Goal: Task Accomplishment & Management: Complete application form

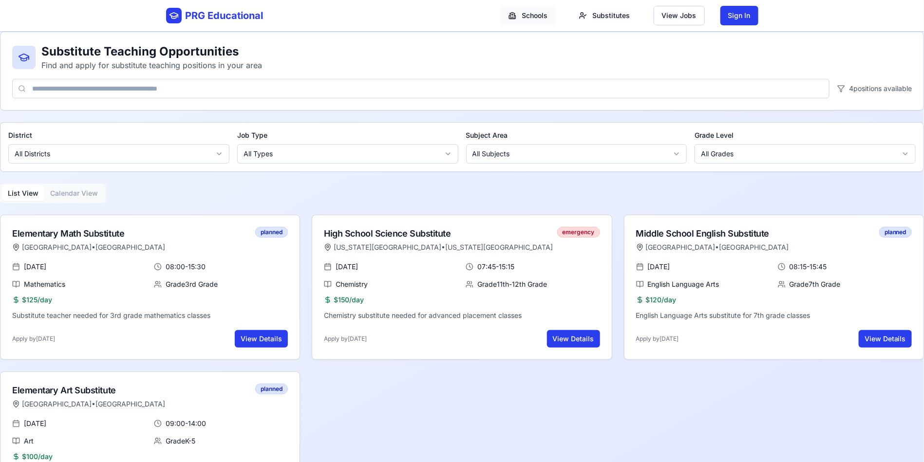
click at [534, 15] on html "PRG Educational Schools Substitutes View Jobs Sign In Substitute Teaching Oppor…" at bounding box center [462, 258] width 924 height 517
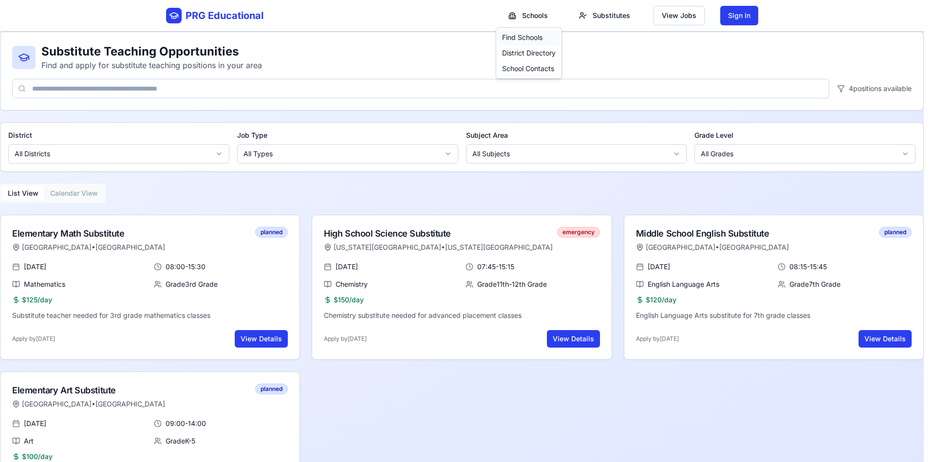
click at [542, 40] on div "Find Schools" at bounding box center [528, 38] width 61 height 16
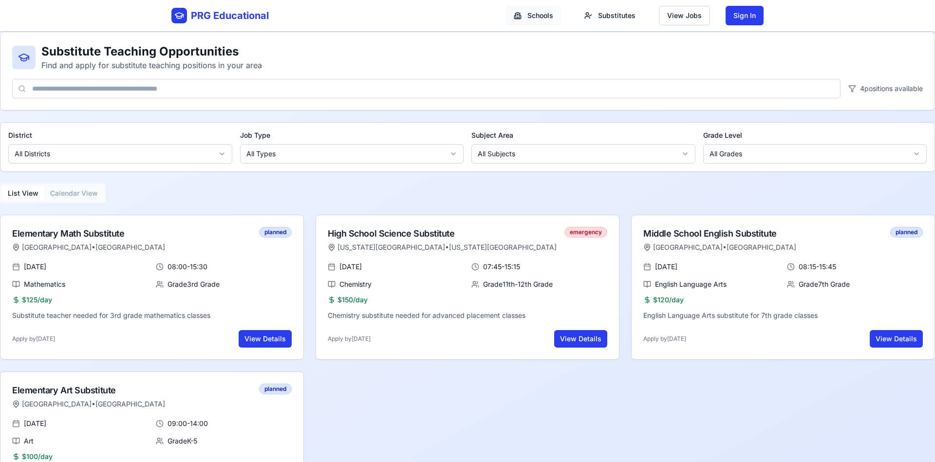
click at [545, 16] on html "PRG Educational Schools Substitutes View Jobs Sign In Substitute Teaching Oppor…" at bounding box center [467, 258] width 935 height 517
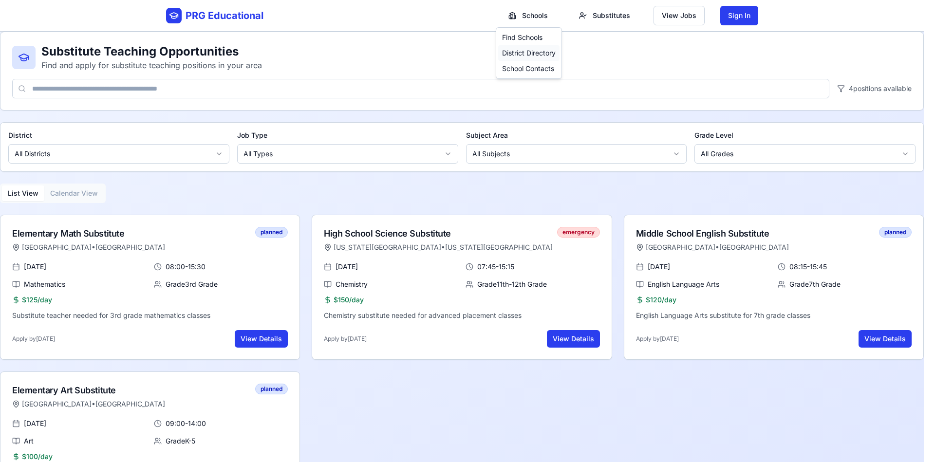
click at [540, 56] on div "District Directory" at bounding box center [528, 53] width 61 height 16
click at [541, 14] on html "PRG Educational Schools Substitutes View Jobs Sign In Substitute Teaching Oppor…" at bounding box center [467, 258] width 935 height 517
click at [534, 71] on div "School Contacts" at bounding box center [528, 69] width 61 height 16
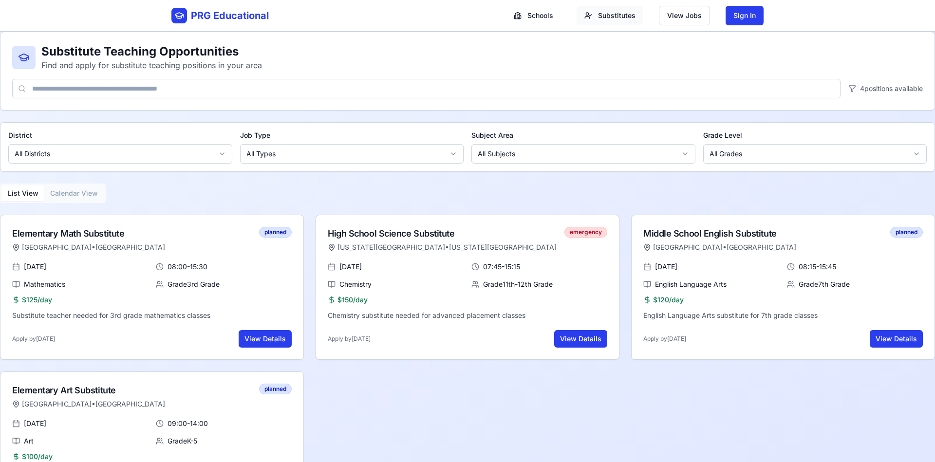
click at [616, 10] on html "PRG Educational Schools Substitutes View Jobs Sign In Substitute Teaching Oppor…" at bounding box center [467, 258] width 935 height 517
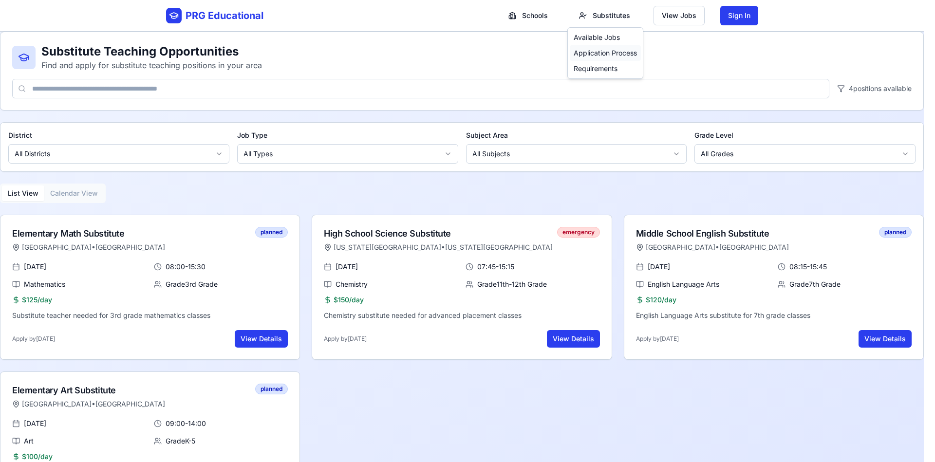
click at [600, 53] on div "Application Process" at bounding box center [605, 53] width 71 height 16
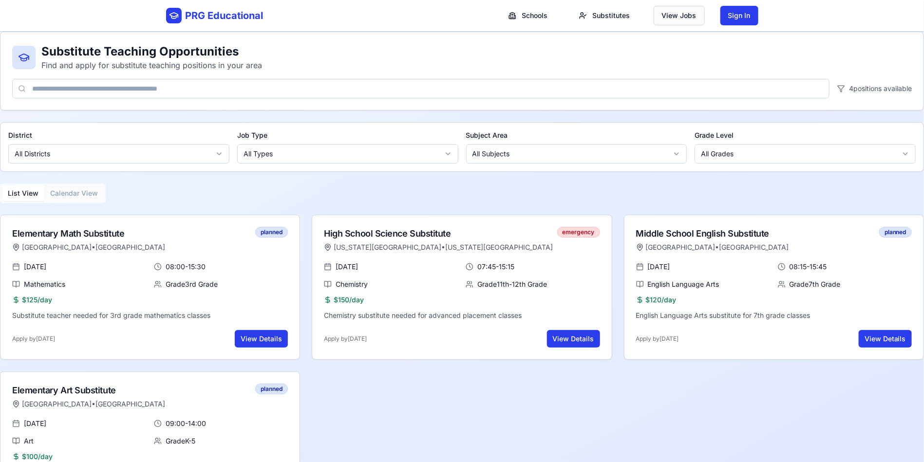
click at [623, 19] on button "View Jobs" at bounding box center [679, 15] width 51 height 19
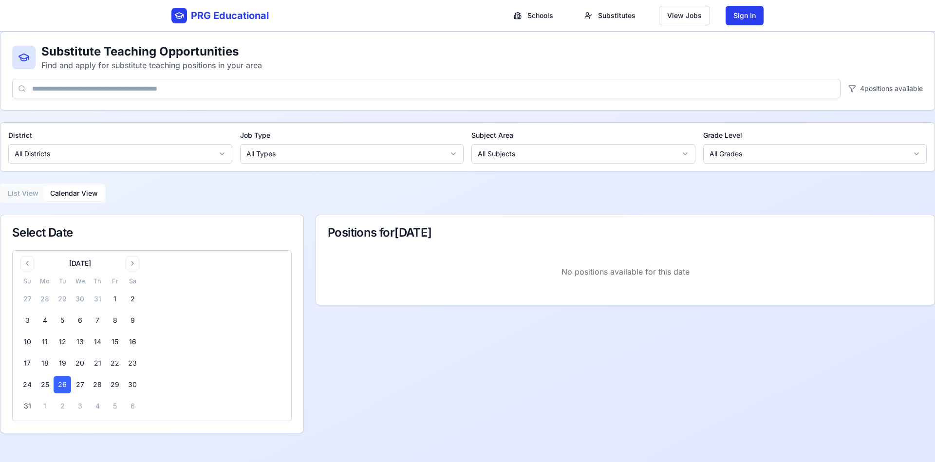
click at [79, 197] on button "Calendar View" at bounding box center [73, 194] width 59 height 16
click at [79, 308] on button "27" at bounding box center [80, 385] width 18 height 18
click at [99, 308] on button "28" at bounding box center [98, 385] width 18 height 18
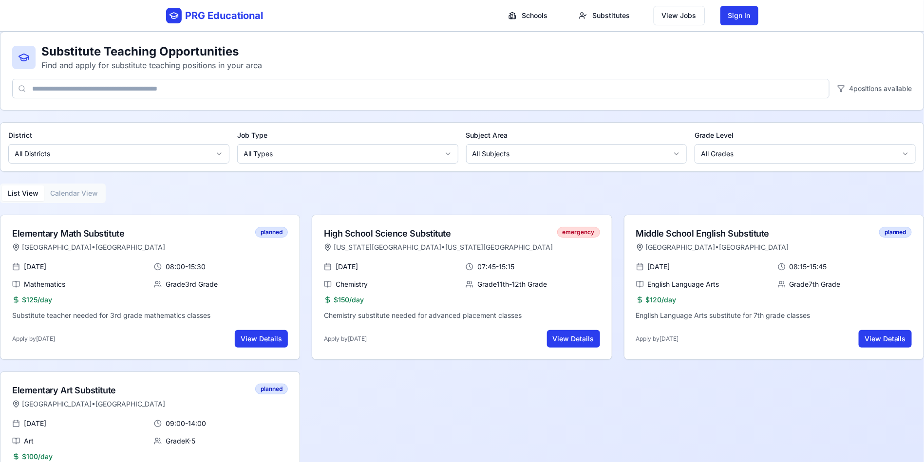
click at [24, 198] on button "List View" at bounding box center [23, 194] width 42 height 16
click at [265, 308] on button "View Details" at bounding box center [261, 339] width 53 height 18
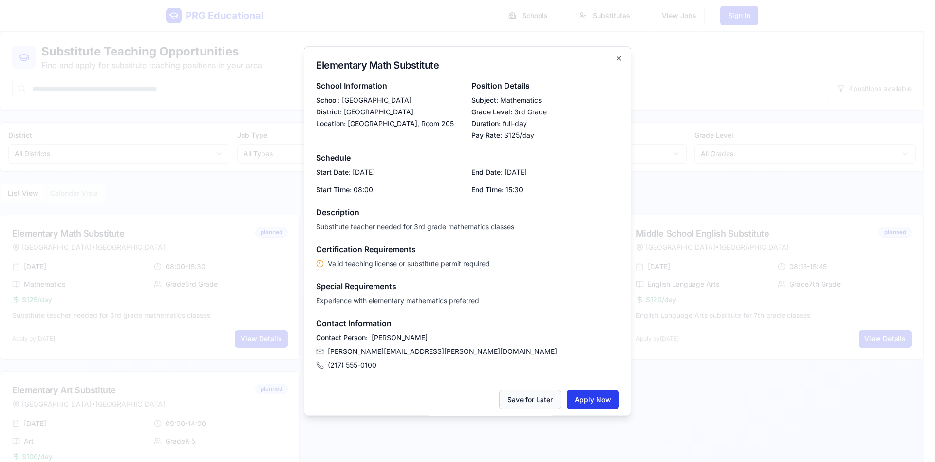
click at [531, 308] on button "Save for Later" at bounding box center [530, 399] width 62 height 19
click at [578, 308] on button "Apply Now" at bounding box center [593, 399] width 52 height 19
click at [576, 308] on button "Apply Now" at bounding box center [593, 399] width 52 height 19
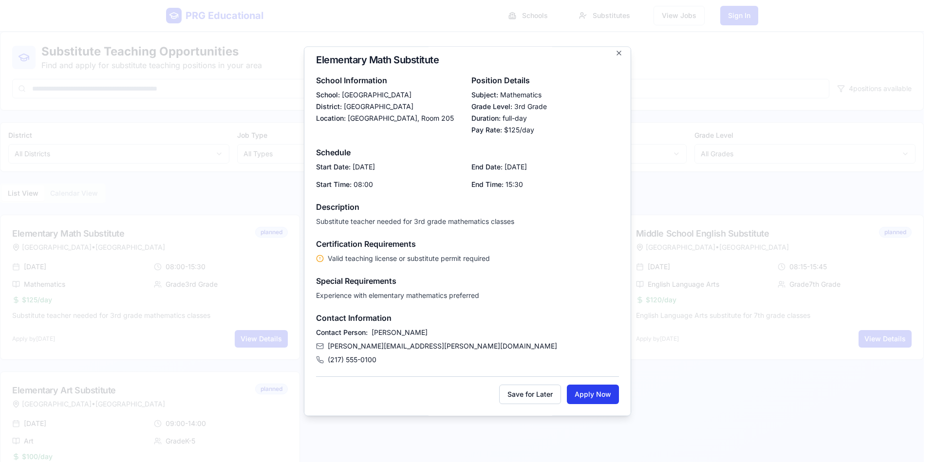
drag, startPoint x: 690, startPoint y: 389, endPoint x: 678, endPoint y: 365, distance: 27.2
click at [623, 308] on div at bounding box center [467, 231] width 935 height 462
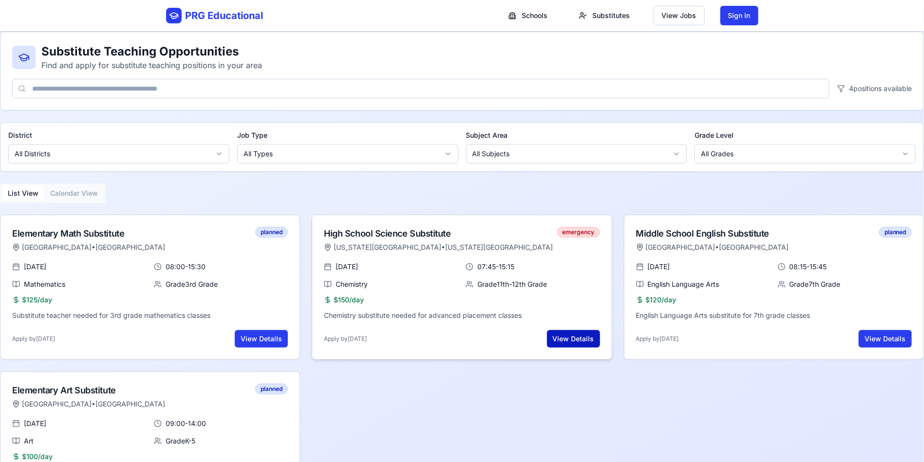
click at [573, 308] on button "View Details" at bounding box center [573, 339] width 53 height 18
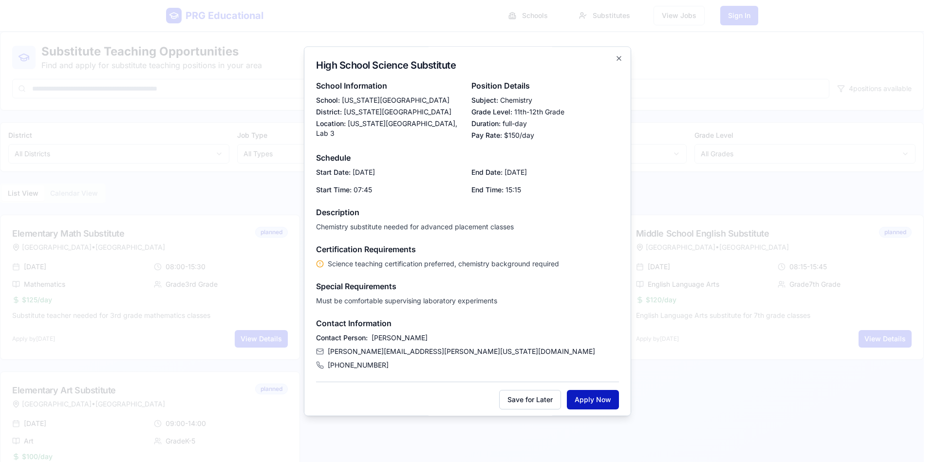
click at [594, 308] on button "Apply Now" at bounding box center [593, 399] width 52 height 19
click at [623, 308] on div at bounding box center [467, 231] width 935 height 462
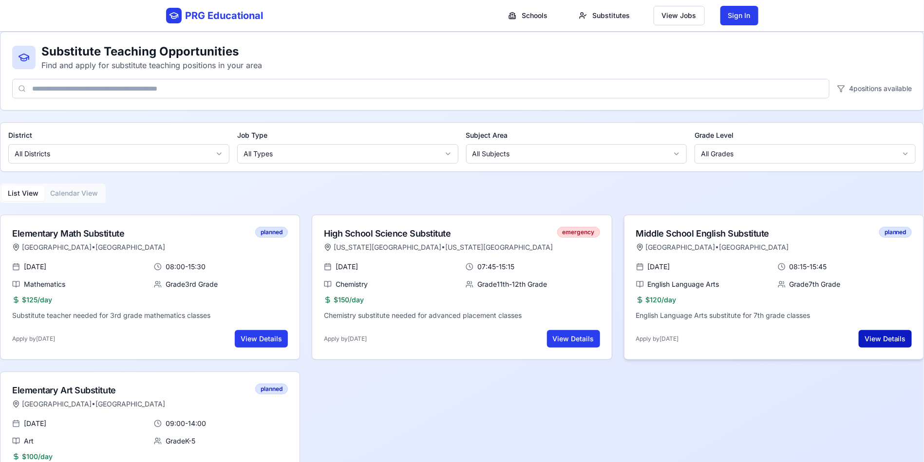
click at [623, 308] on button "View Details" at bounding box center [885, 339] width 53 height 18
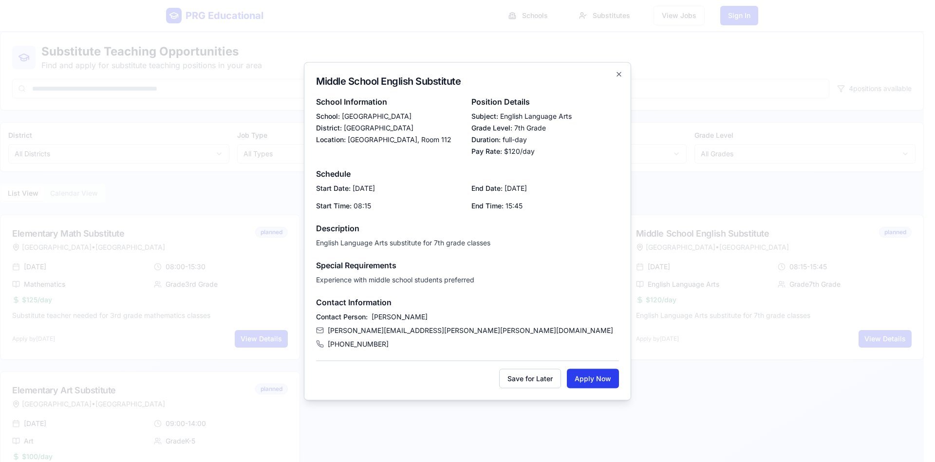
click at [408, 308] on span "[PERSON_NAME][EMAIL_ADDRESS][PERSON_NAME][PERSON_NAME][DOMAIN_NAME]" at bounding box center [471, 330] width 286 height 10
click at [405, 308] on span "[PERSON_NAME][EMAIL_ADDRESS][PERSON_NAME][PERSON_NAME][DOMAIN_NAME]" at bounding box center [471, 330] width 286 height 10
click at [365, 308] on div "Contact Person: [PERSON_NAME] [PERSON_NAME][EMAIL_ADDRESS][PERSON_NAME][PERSON_…" at bounding box center [467, 330] width 303 height 37
drag, startPoint x: 545, startPoint y: 380, endPoint x: 576, endPoint y: 381, distance: 31.2
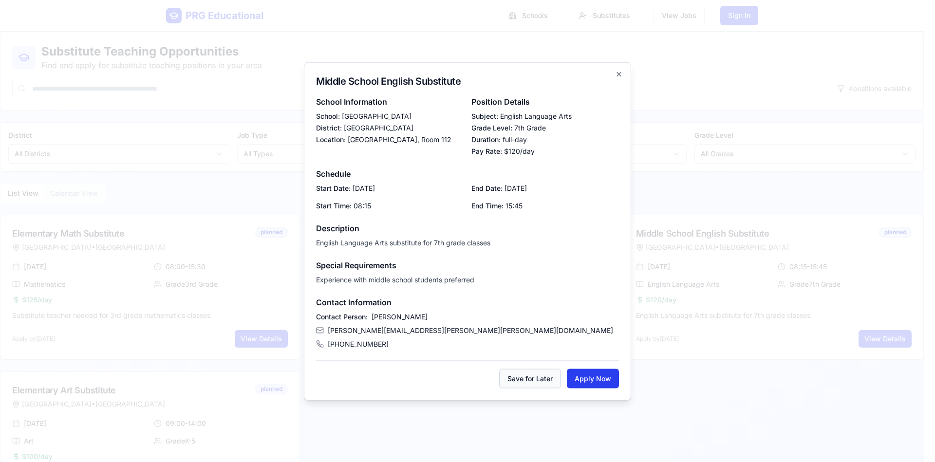
click at [546, 308] on button "Save for Later" at bounding box center [530, 378] width 62 height 19
click at [589, 308] on button "Apply Now" at bounding box center [593, 378] width 52 height 19
click at [622, 68] on div "Middle School English Substitute School Information School: [GEOGRAPHIC_DATA]: …" at bounding box center [467, 231] width 327 height 339
click at [621, 75] on icon "button" at bounding box center [619, 74] width 8 height 8
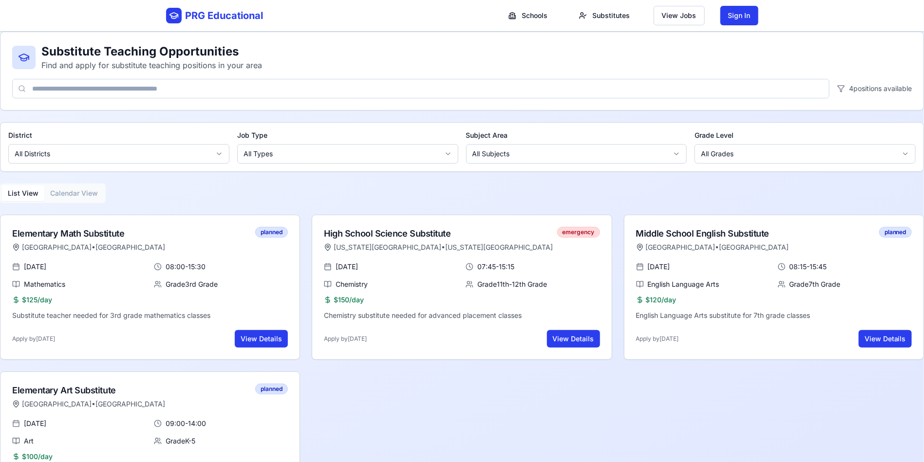
click at [327, 154] on html "PRG Educational Schools Substitutes View Jobs Sign In Substitute Teaching Oppor…" at bounding box center [462, 258] width 924 height 517
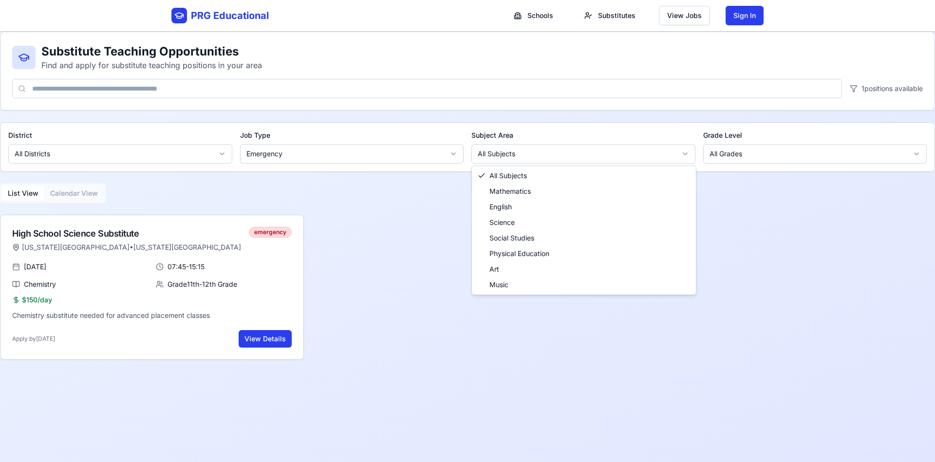
click at [527, 154] on html "PRG Educational Schools Substitutes View Jobs Sign In Substitute Teaching Oppor…" at bounding box center [467, 231] width 935 height 462
click at [440, 155] on html "PRG Educational Schools Substitutes View Jobs Sign In Substitute Teaching Oppor…" at bounding box center [467, 231] width 935 height 462
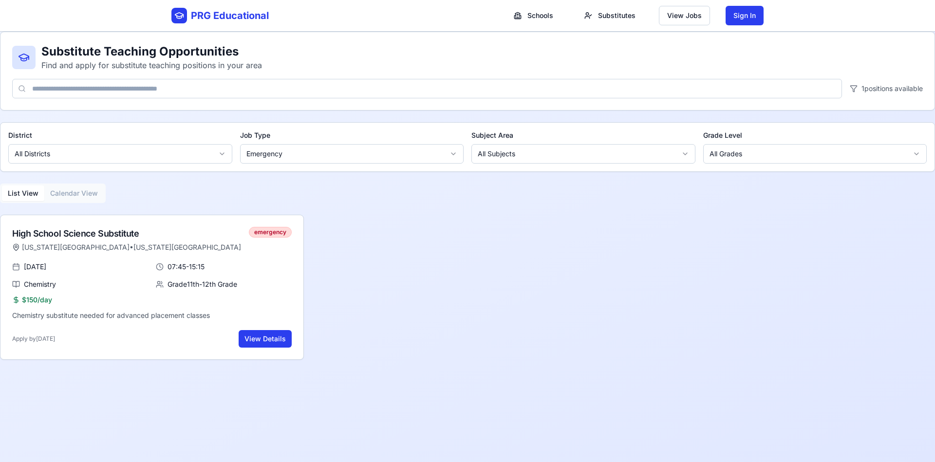
click at [427, 152] on html "PRG Educational Schools Substitutes View Jobs Sign In Substitute Teaching Oppor…" at bounding box center [467, 231] width 935 height 462
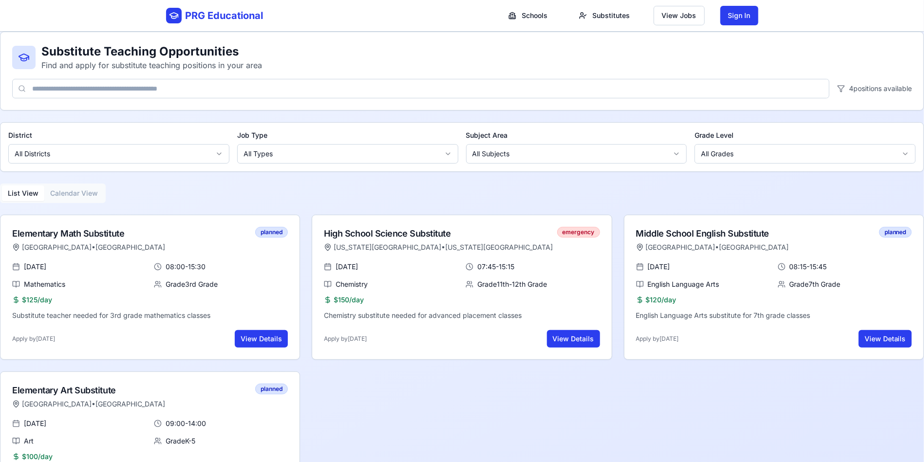
click at [528, 156] on html "PRG Educational Schools Substitutes View Jobs Sign In Substitute Teaching Oppor…" at bounding box center [462, 258] width 924 height 517
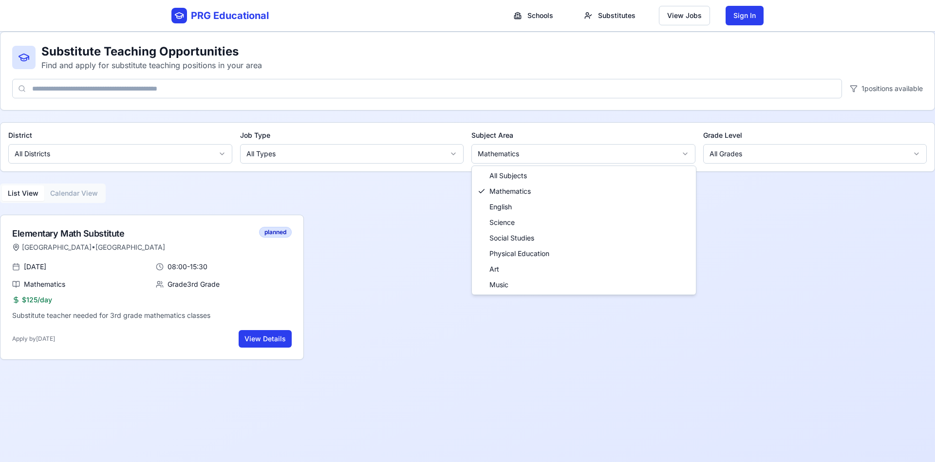
click at [542, 147] on html "PRG Educational Schools Substitutes View Jobs Sign In Substitute Teaching Oppor…" at bounding box center [467, 231] width 935 height 462
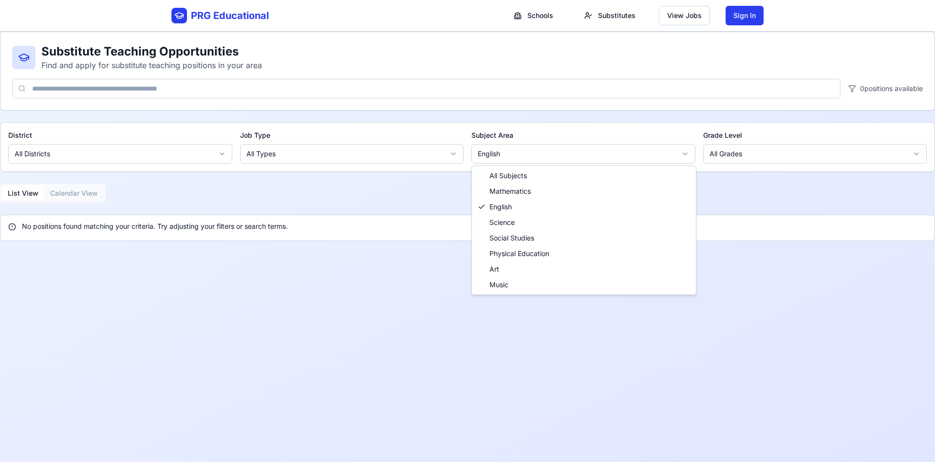
click at [623, 152] on html "PRG Educational Schools Substitutes View Jobs Sign In Substitute Teaching Oppor…" at bounding box center [467, 231] width 935 height 462
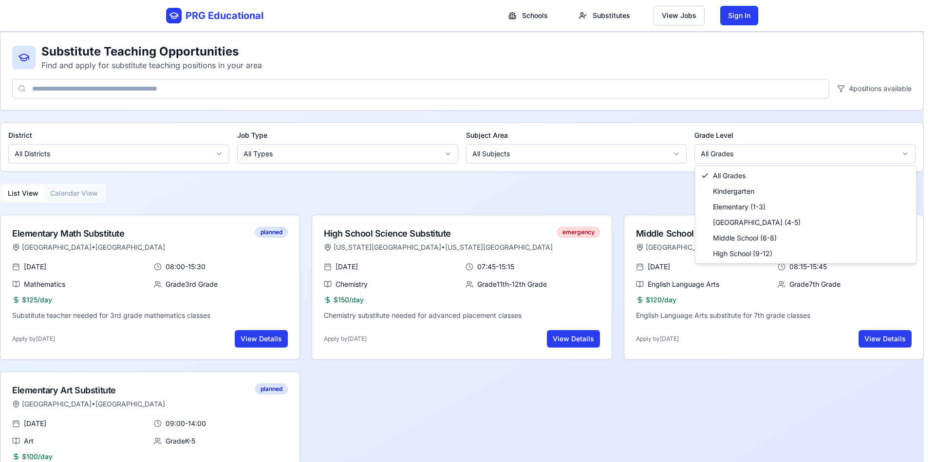
click at [623, 147] on html "PRG Educational Schools Substitutes View Jobs Sign In Substitute Teaching Oppor…" at bounding box center [467, 258] width 935 height 517
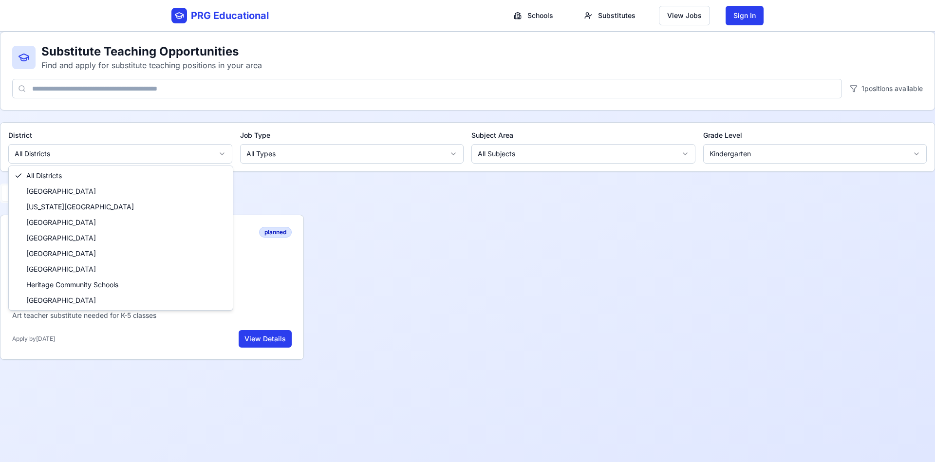
click at [184, 156] on html "PRG Educational Schools Substitutes View Jobs Sign In Substitute Teaching Oppor…" at bounding box center [467, 231] width 935 height 462
click at [623, 153] on html "PRG Educational Schools Substitutes View Jobs Sign In Substitute Teaching Oppor…" at bounding box center [467, 231] width 935 height 462
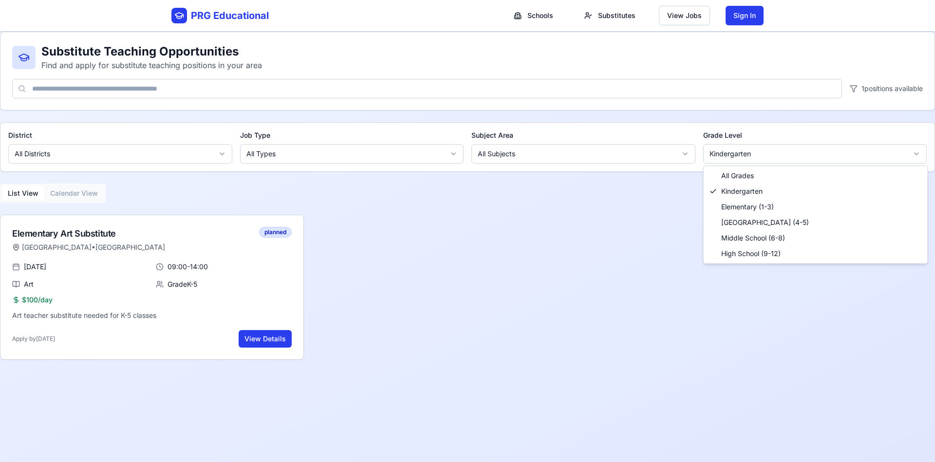
click at [623, 155] on html "PRG Educational Schools Substitutes View Jobs Sign In Substitute Teaching Oppor…" at bounding box center [467, 231] width 935 height 462
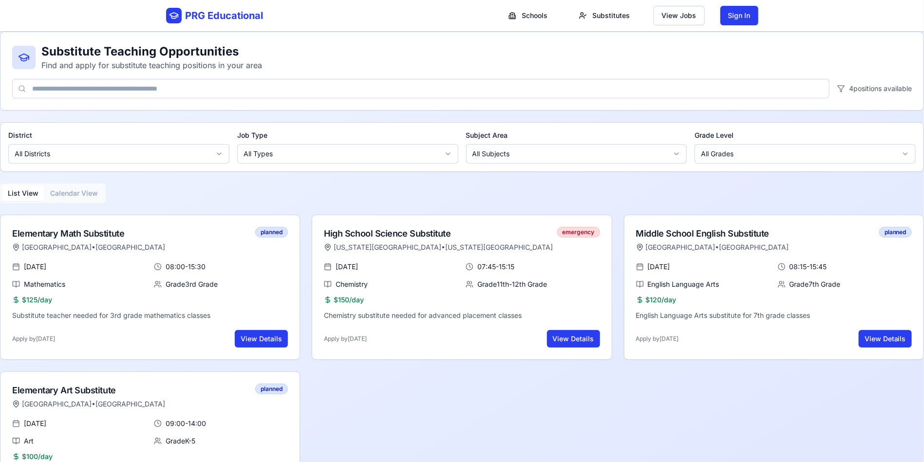
click at [176, 148] on html "PRG Educational Schools Substitutes View Jobs Sign In Substitute Teaching Oppor…" at bounding box center [462, 258] width 924 height 517
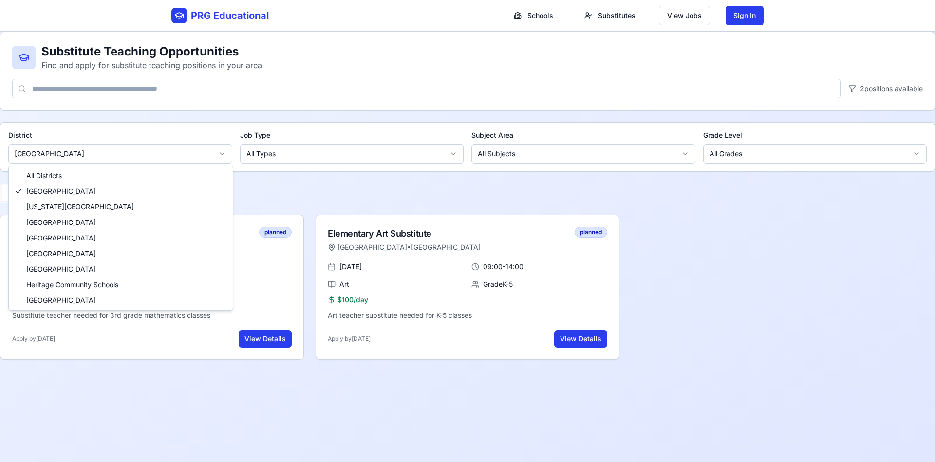
click at [179, 160] on html "PRG Educational Schools Substitutes View Jobs Sign In Substitute Teaching Oppor…" at bounding box center [467, 231] width 935 height 462
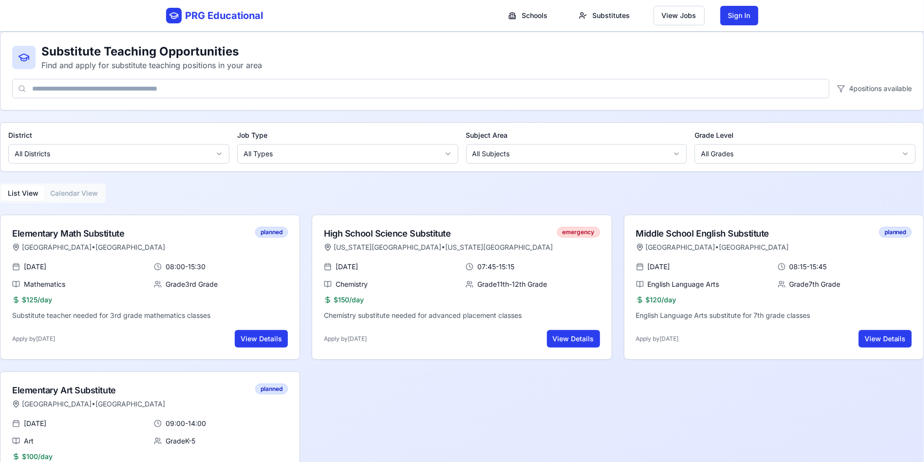
click at [180, 93] on input at bounding box center [421, 88] width 818 height 19
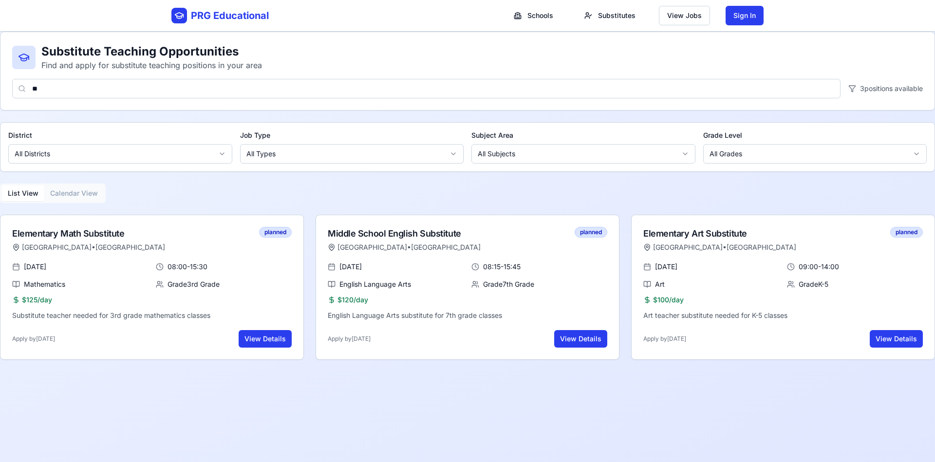
type input "*"
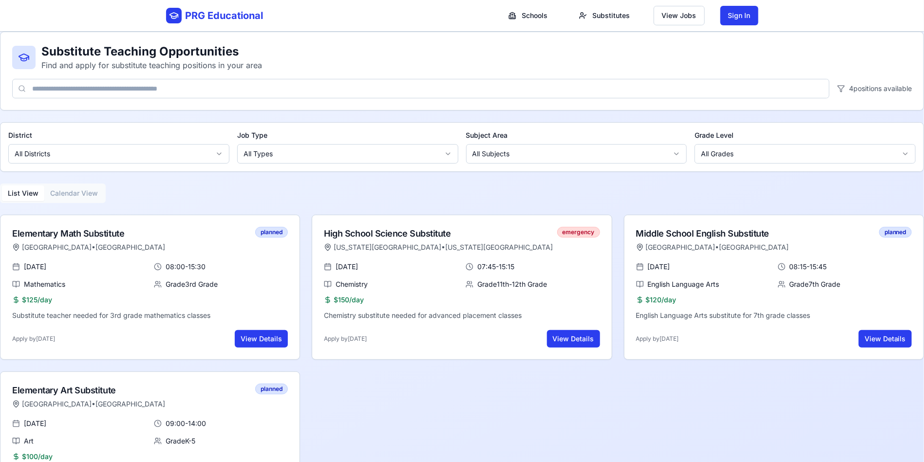
click at [623, 88] on icon at bounding box center [841, 89] width 6 height 6
click at [623, 88] on icon at bounding box center [842, 89] width 8 height 8
click at [623, 17] on button "View Jobs" at bounding box center [679, 15] width 51 height 19
click at [623, 17] on button "Sign In" at bounding box center [740, 15] width 38 height 19
